Goal: Task Accomplishment & Management: Complete application form

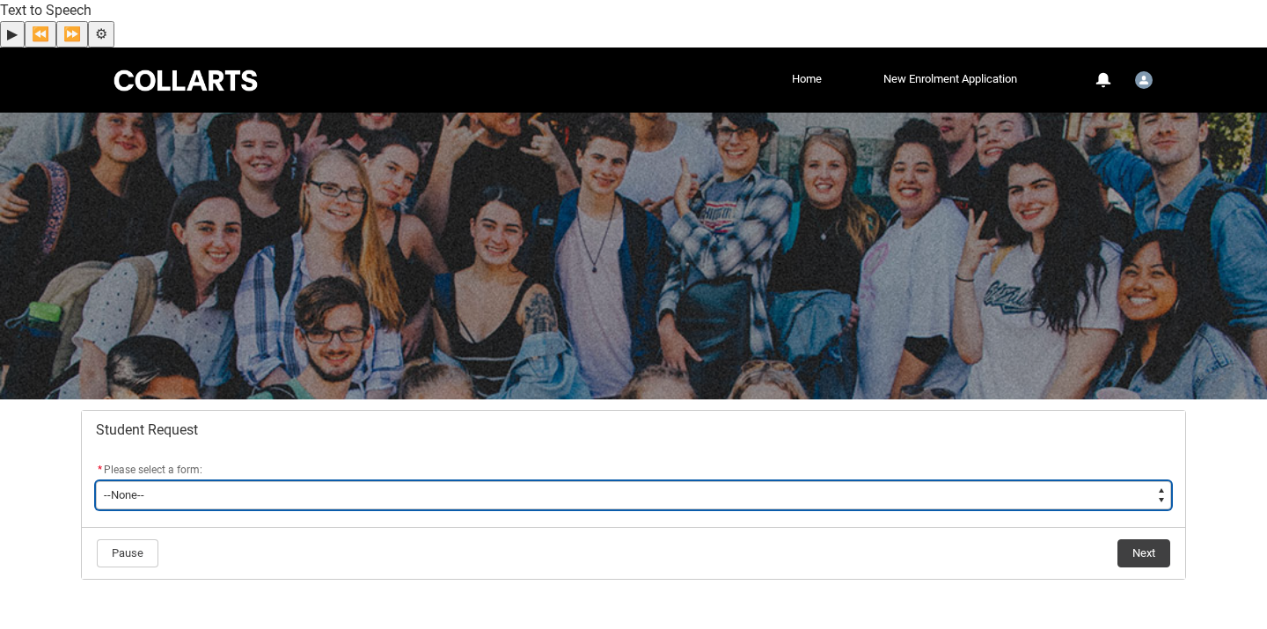
click at [518, 481] on select "--None-- Academic Transcript Application to Appeal Assignment Extension Change …" at bounding box center [633, 495] width 1075 height 28
type lightning-select "Assignment_Extension_Choice"
click at [96, 481] on select "--None-- Academic Transcript Application to Appeal Assignment Extension Change …" at bounding box center [633, 495] width 1075 height 28
select select "Assignment_Extension_Choice"
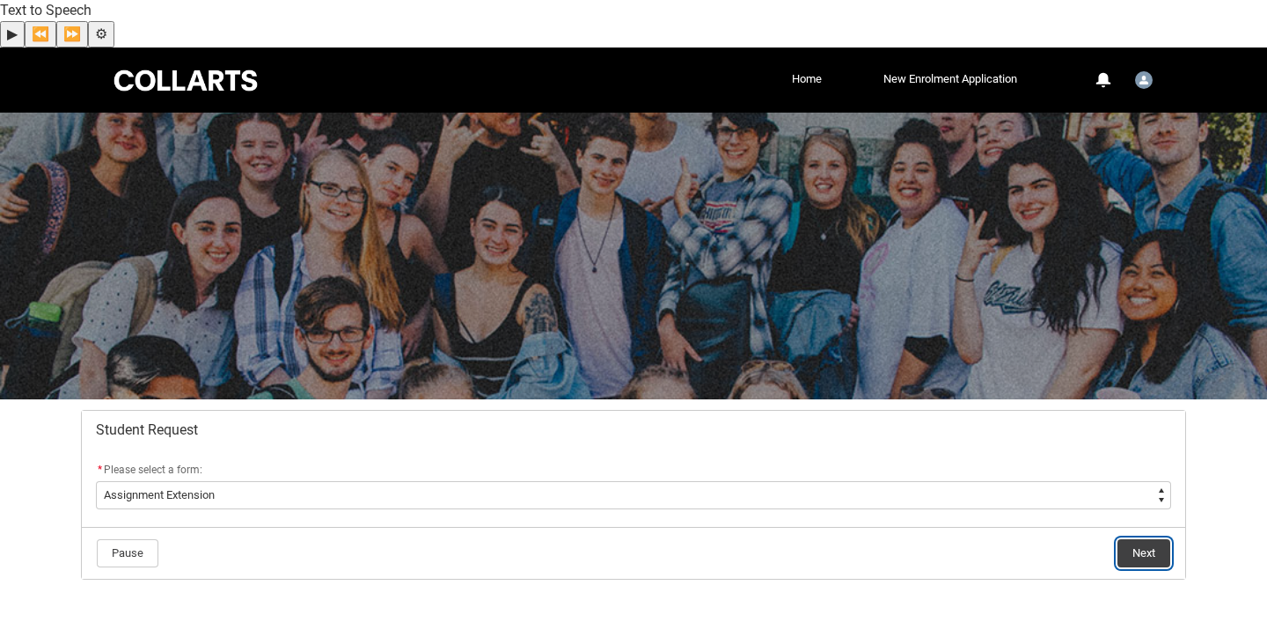
click at [1154, 539] on button "Next" at bounding box center [1143, 553] width 53 height 28
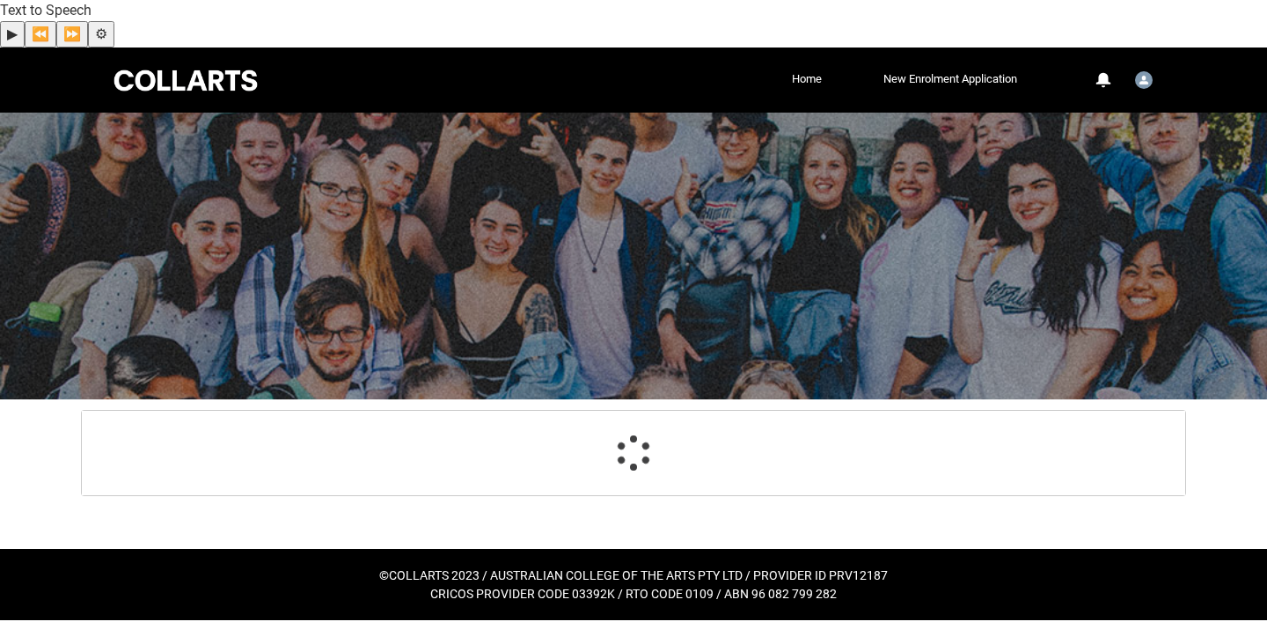
scroll to position [62, 0]
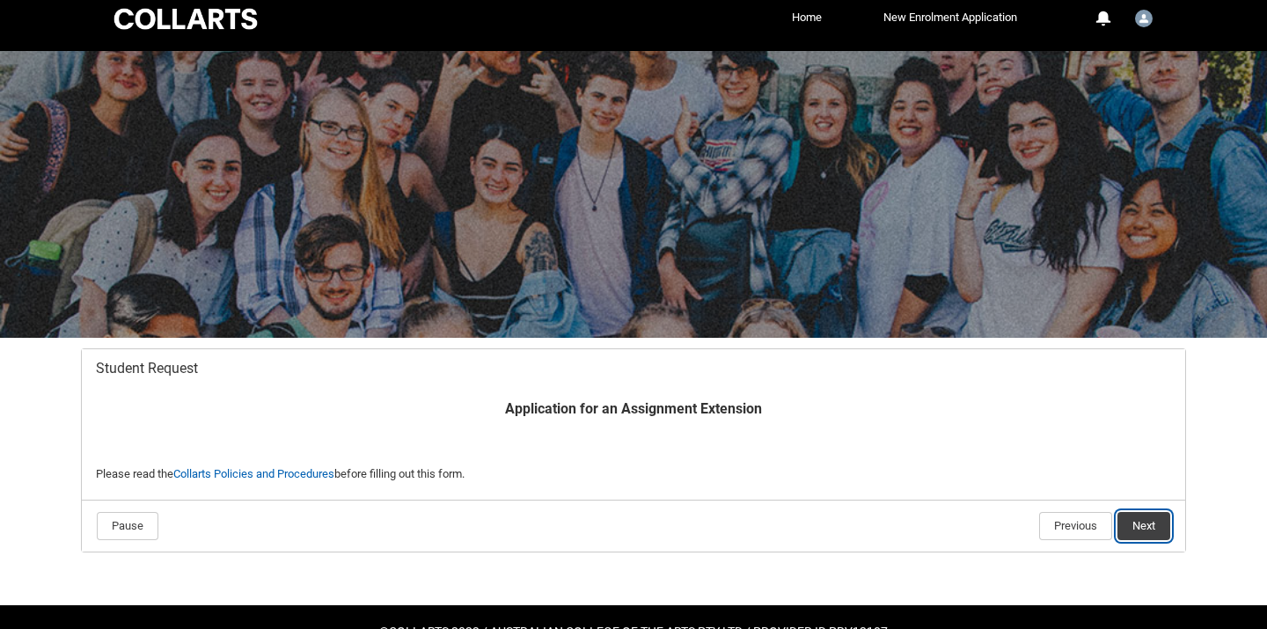
click at [1144, 512] on button "Next" at bounding box center [1143, 526] width 53 height 28
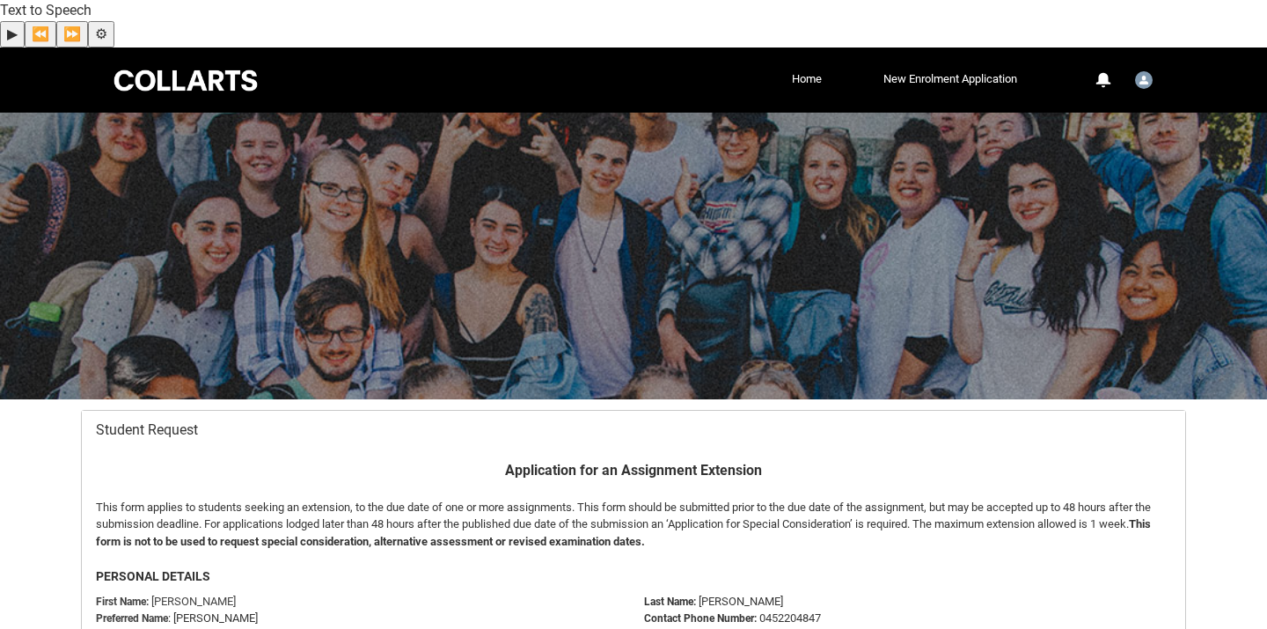
scroll to position [187, 0]
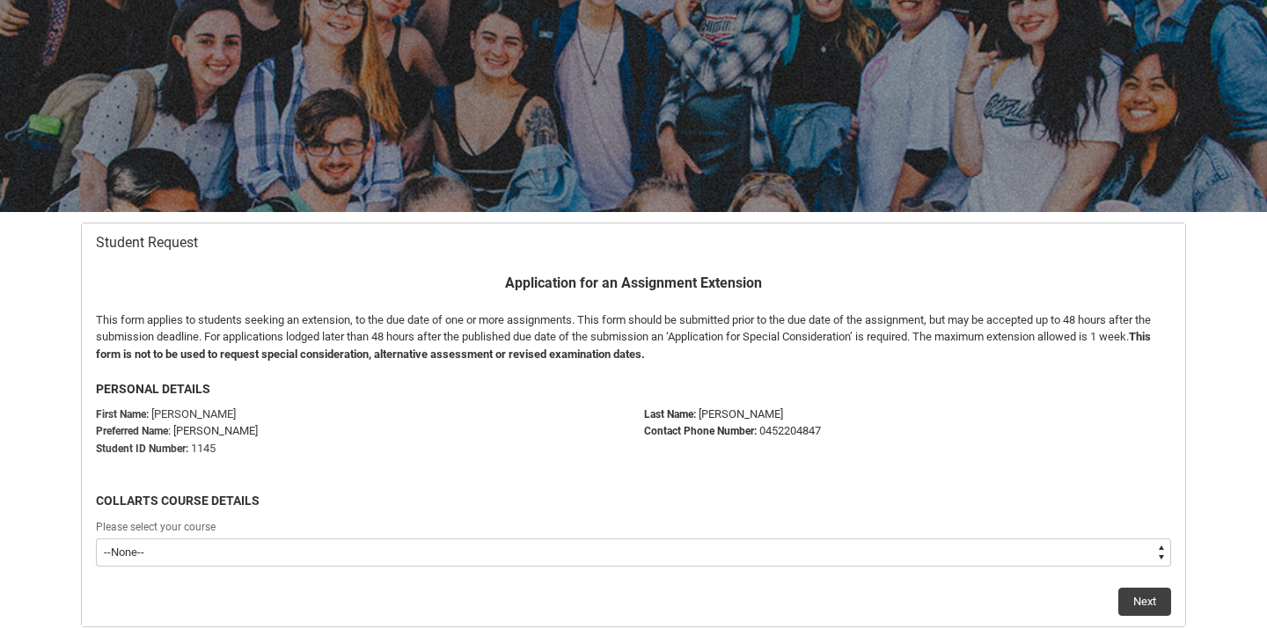
click at [1019, 538] on select "--None-- Bachelor of Applied Business (Entertainment Management) Bachelor of Ap…" at bounding box center [633, 552] width 1075 height 28
type lightning-select "recordPicklist_ProgramEnrollment.a0j5g0000009SvEAAU"
click at [96, 538] on select "--None-- Bachelor of Applied Business (Entertainment Management) Bachelor of Ap…" at bounding box center [633, 552] width 1075 height 28
select select "recordPicklist_ProgramEnrollment.a0j5g0000009SvEAAU"
click at [1137, 588] on button "Next" at bounding box center [1144, 602] width 53 height 28
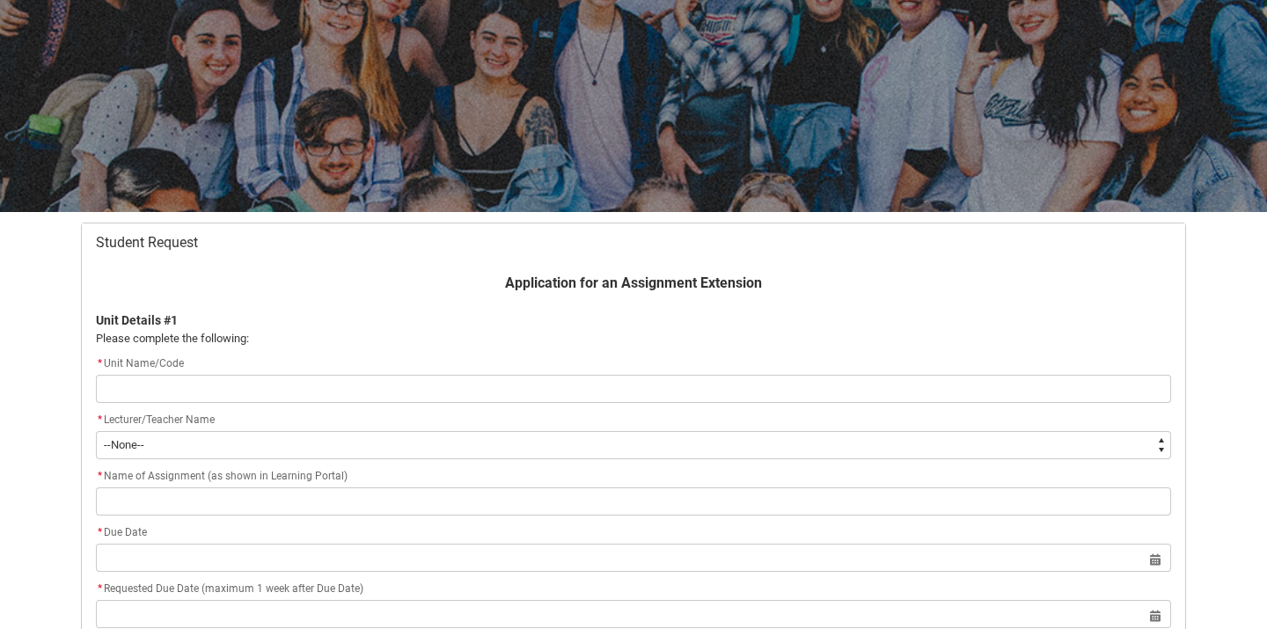
type lightning-primitive-input-simple "EMPRA6 ONLINE Entertainment Management Capstone Project"
type input "EMPRA6 ONLINE Entertainment Management Capstone Project"
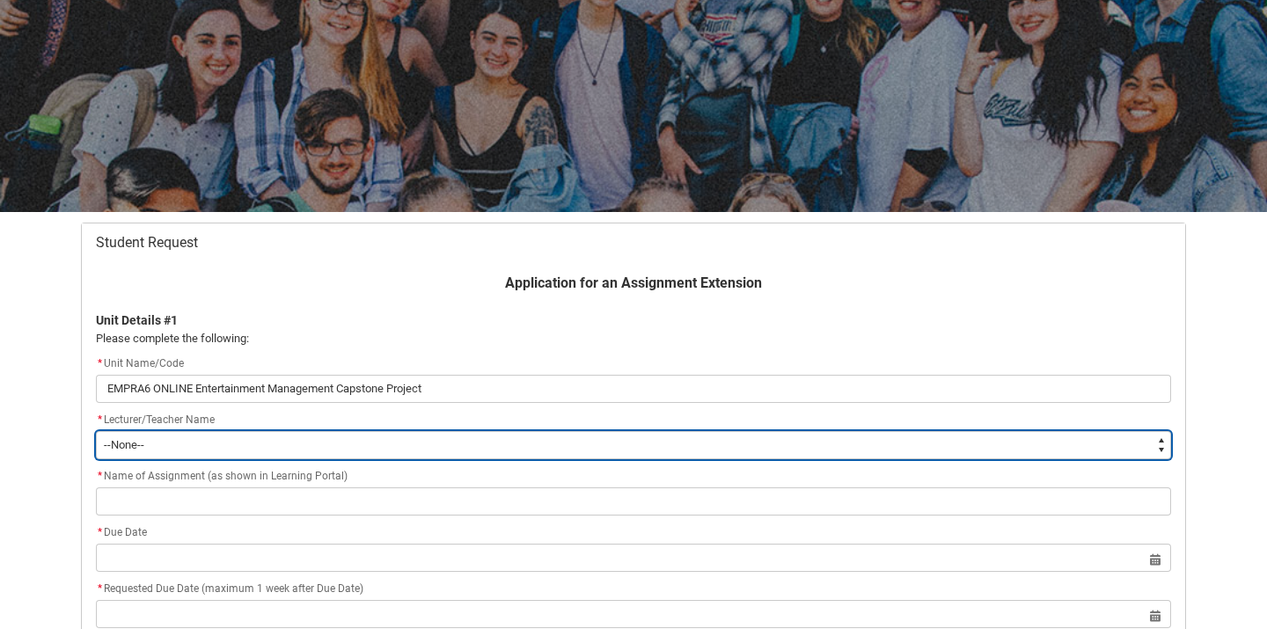
click at [276, 431] on select "--None-- [PERSON_NAME] [PERSON_NAME] [PERSON_NAME] [PERSON_NAME] [PERSON_NAME] …" at bounding box center [633, 445] width 1075 height 28
type lightning-select "Faculty_NamefromAtoM.0035g00000b9AZ5AAM"
click at [96, 431] on select "--None-- [PERSON_NAME] [PERSON_NAME] [PERSON_NAME] [PERSON_NAME] [PERSON_NAME] …" at bounding box center [633, 445] width 1075 height 28
select select "Faculty_NamefromAtoM.0035g00000b9AZ5AAM"
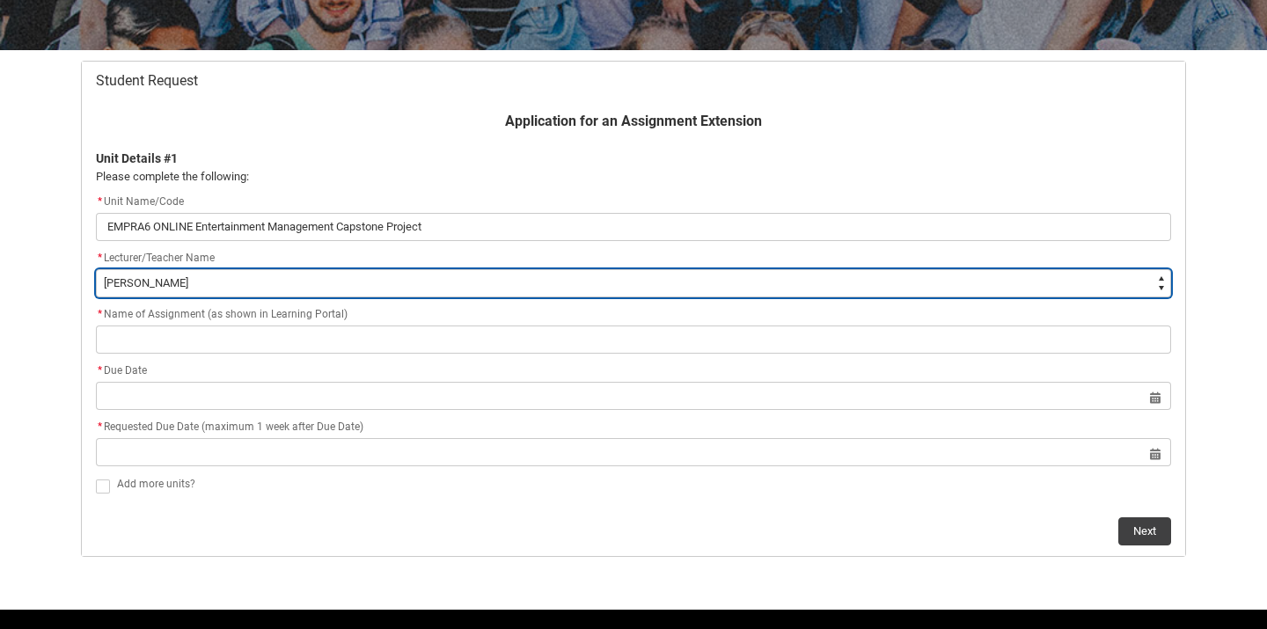
scroll to position [353, 0]
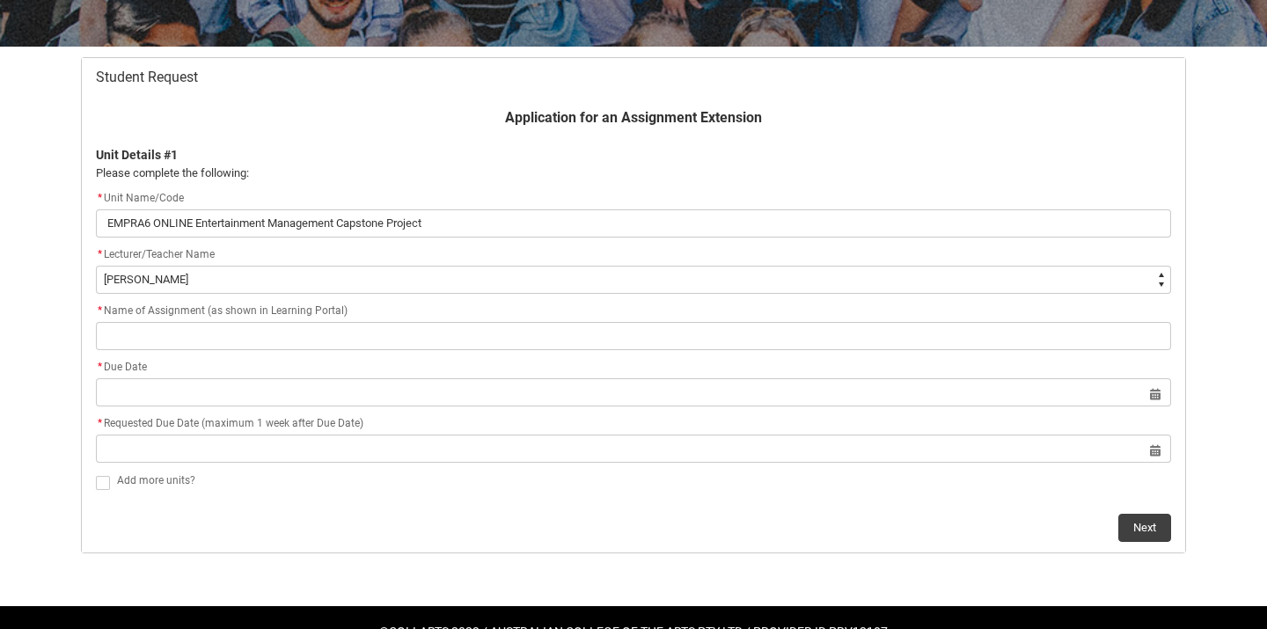
click at [146, 471] on lightning-formatted-rich-text "Add more units?" at bounding box center [159, 479] width 85 height 16
checkbox input "true"
